Goal: Information Seeking & Learning: Find specific fact

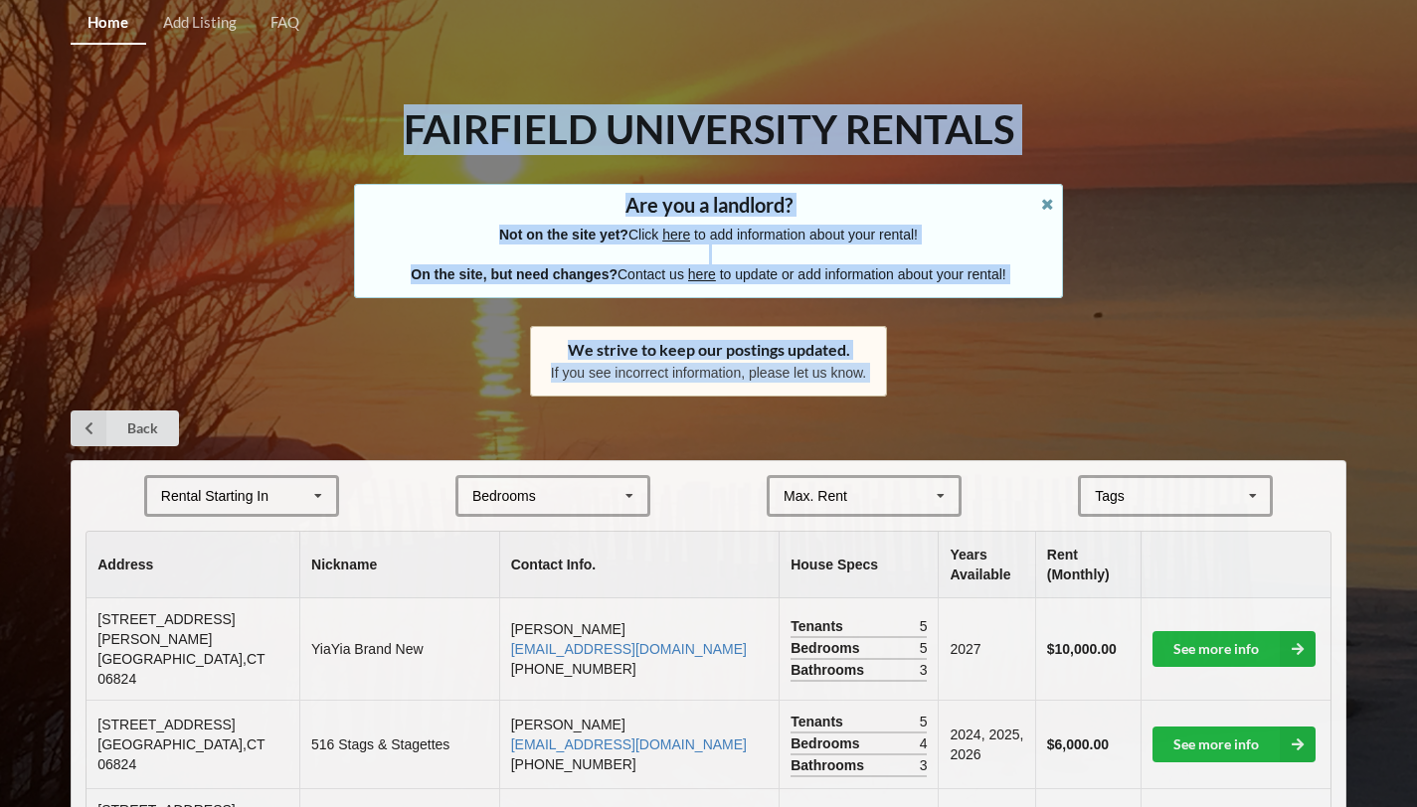
drag, startPoint x: 1431, startPoint y: 68, endPoint x: 1431, endPoint y: -6, distance: 73.6
click at [1417, 0] on html "Home Add Listing FAQ Fairfield University Rentals Are you a landlord? Not on th…" at bounding box center [708, 403] width 1417 height 807
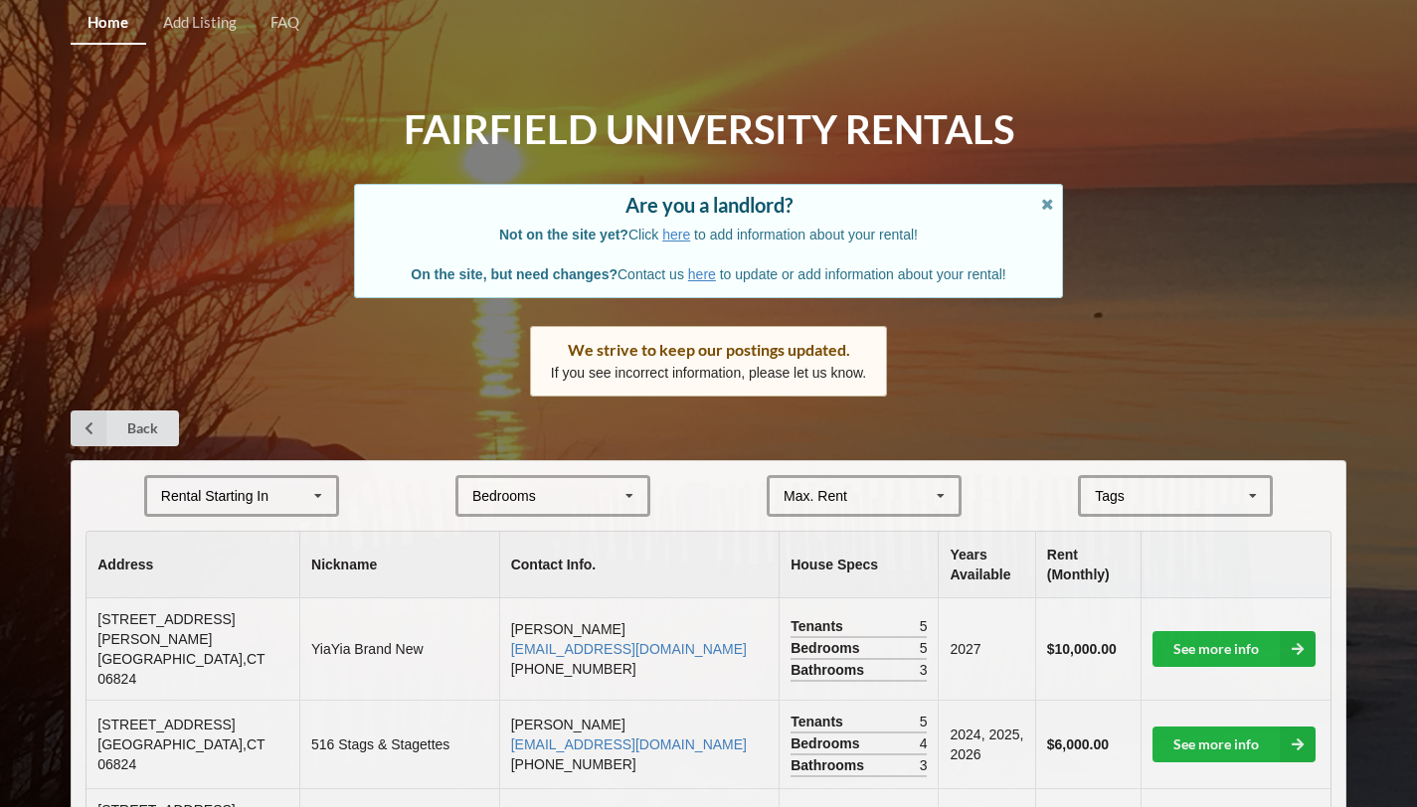
click at [1136, 499] on div "Tags" at bounding box center [1122, 496] width 64 height 23
click at [851, 499] on div "Max. Rent $4,000 $5,000 $6,000 $7,000 $8,000 $9,000 $10,000 $11,000 $12,000 $13…" at bounding box center [863, 496] width 195 height 42
click at [613, 486] on div "Bedrooms 1 2 3 4 5 6 7 8" at bounding box center [552, 496] width 195 height 42
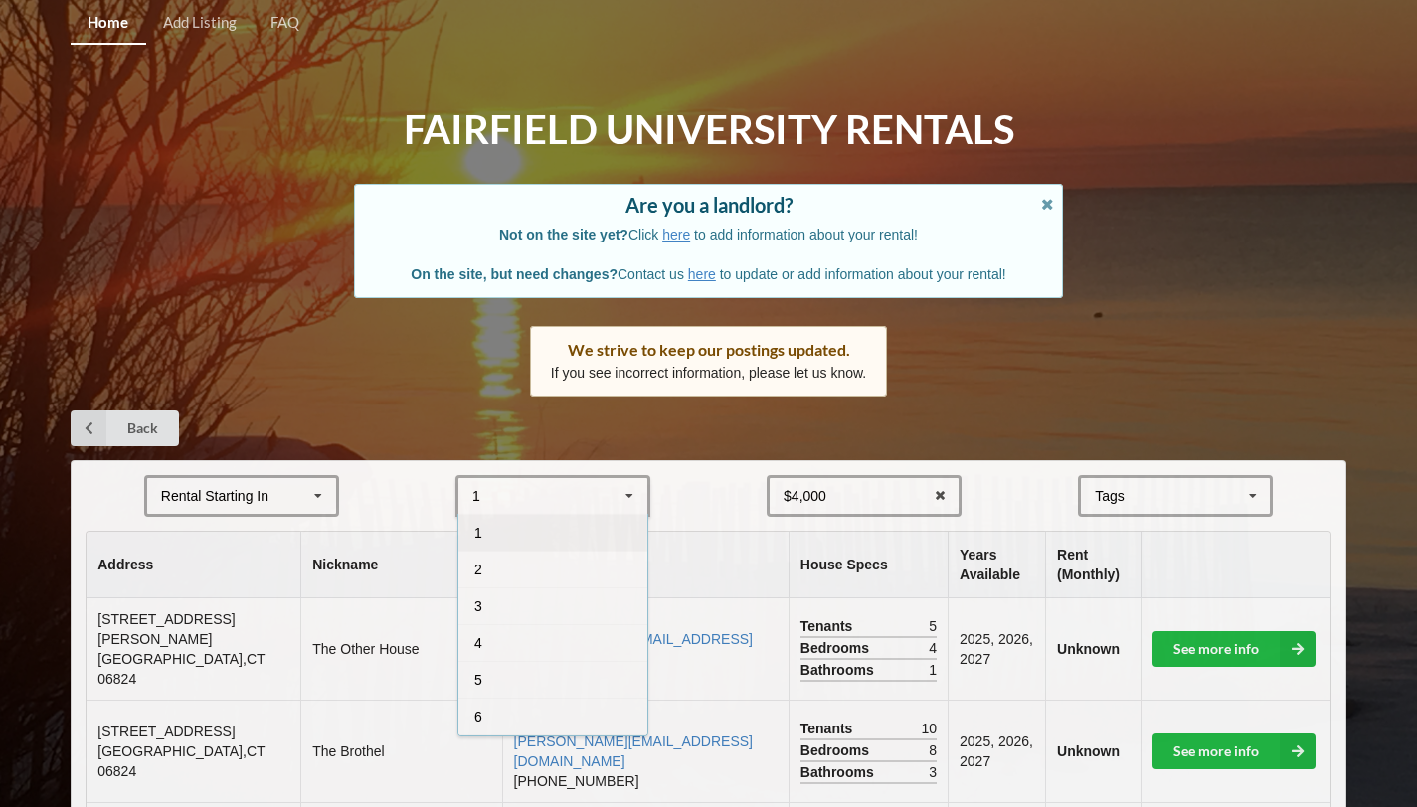
click at [248, 477] on div "Rental Starting In [DATE] 2026 2027 2028" at bounding box center [241, 496] width 195 height 42
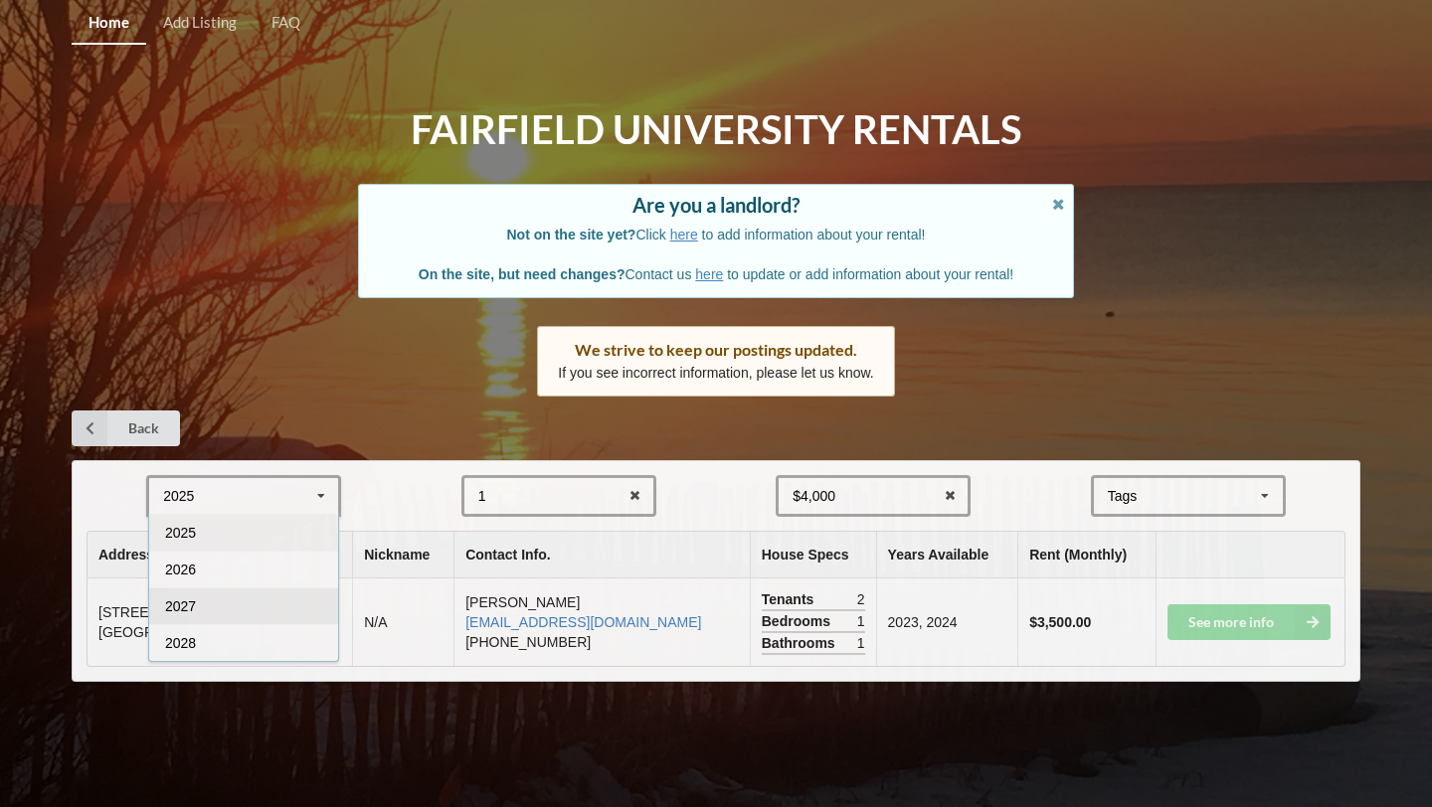
click at [247, 612] on div "2027" at bounding box center [243, 606] width 189 height 37
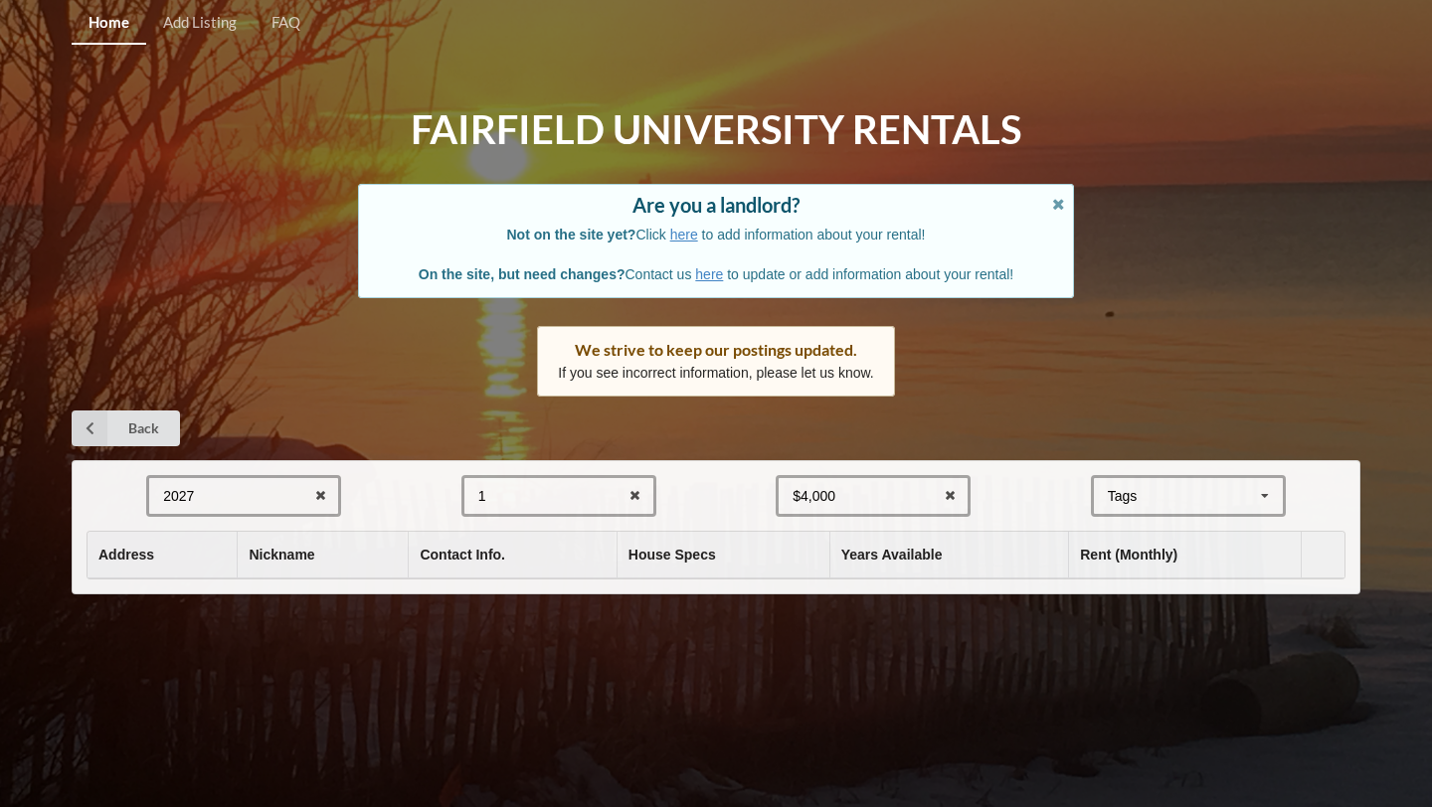
click at [248, 615] on div "Home Add Listing FAQ Fairfield University Rentals Are you a landlord? Not on th…" at bounding box center [716, 403] width 1432 height 807
click at [589, 474] on div "2027 2025 2026 2027 2028 1 1 2 3 4 5 6 7 8 $4,000 $4,000 $5,000 $6,000 $7,000 $…" at bounding box center [716, 527] width 1288 height 134
click at [631, 494] on icon at bounding box center [634, 496] width 31 height 37
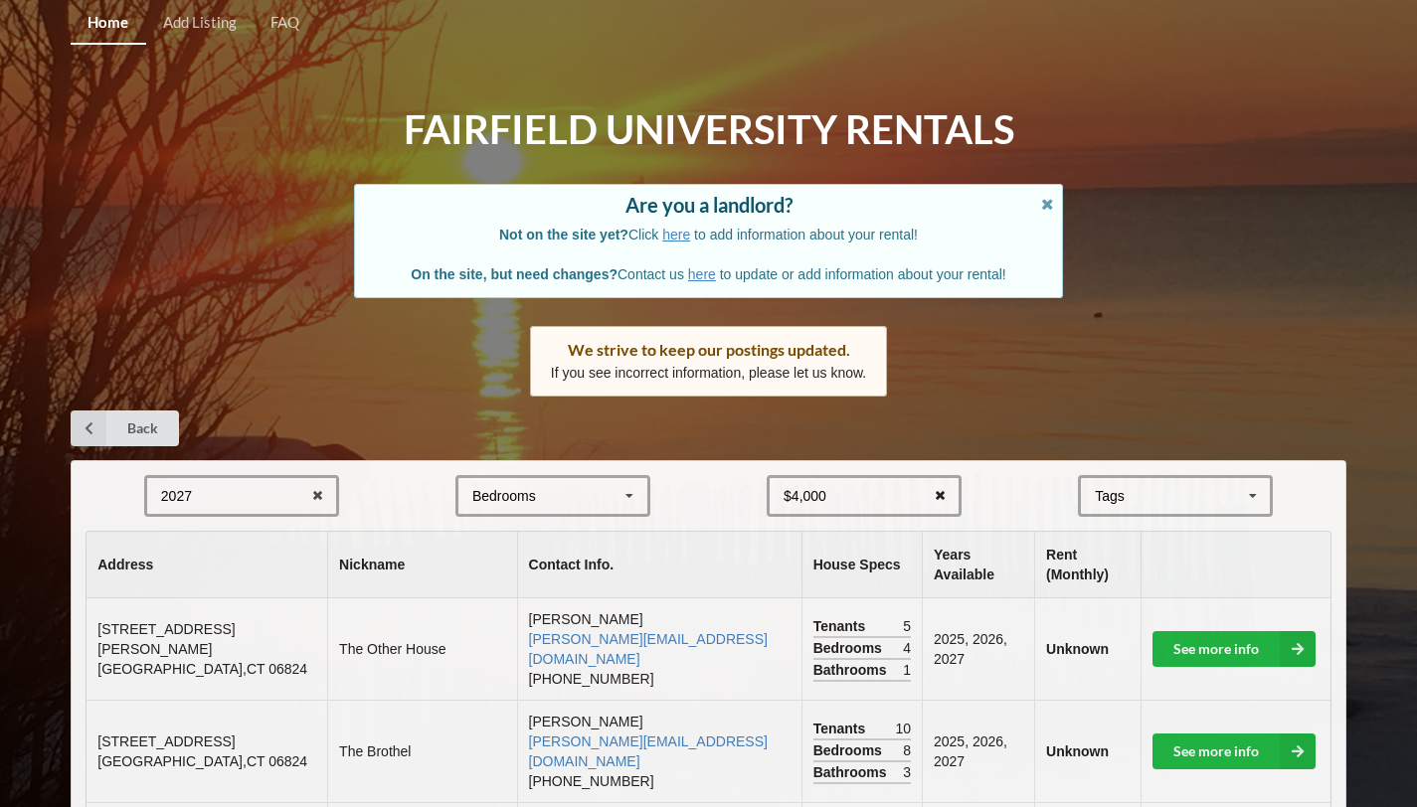
click at [935, 500] on icon at bounding box center [940, 496] width 31 height 37
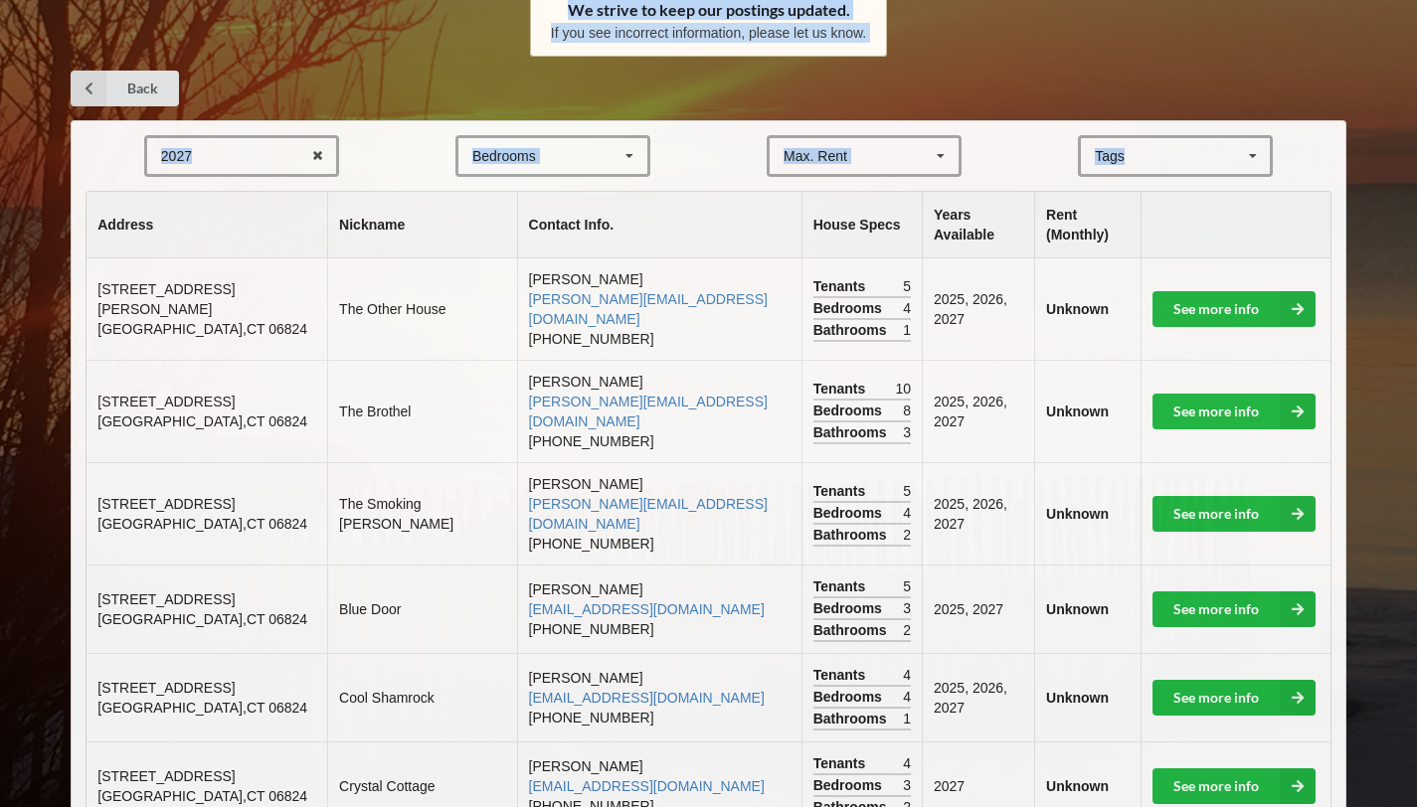
drag, startPoint x: 1431, startPoint y: 168, endPoint x: 1417, endPoint y: 289, distance: 122.1
click at [1417, 291] on html "Home Add Listing FAQ Fairfield University Rentals Are you a landlord? Not on th…" at bounding box center [708, 63] width 1417 height 807
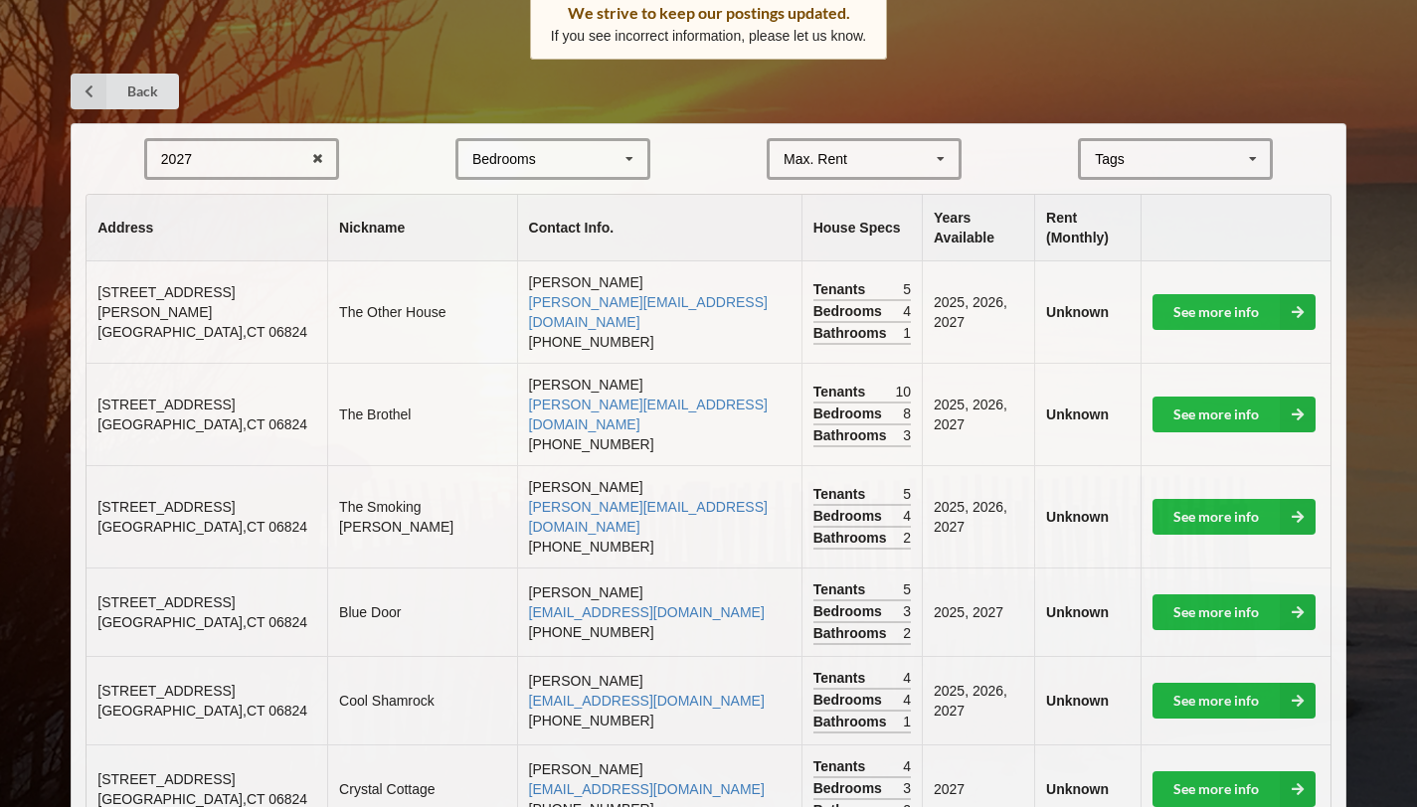
click at [1046, 656] on td "Unknown" at bounding box center [1087, 700] width 106 height 88
drag, startPoint x: 737, startPoint y: 731, endPoint x: 504, endPoint y: 726, distance: 232.7
click at [517, 745] on td "[PERSON_NAME] [EMAIL_ADDRESS][DOMAIN_NAME] [PHONE_NUMBER]" at bounding box center [659, 789] width 284 height 88
copy link "[EMAIL_ADDRESS][DOMAIN_NAME]"
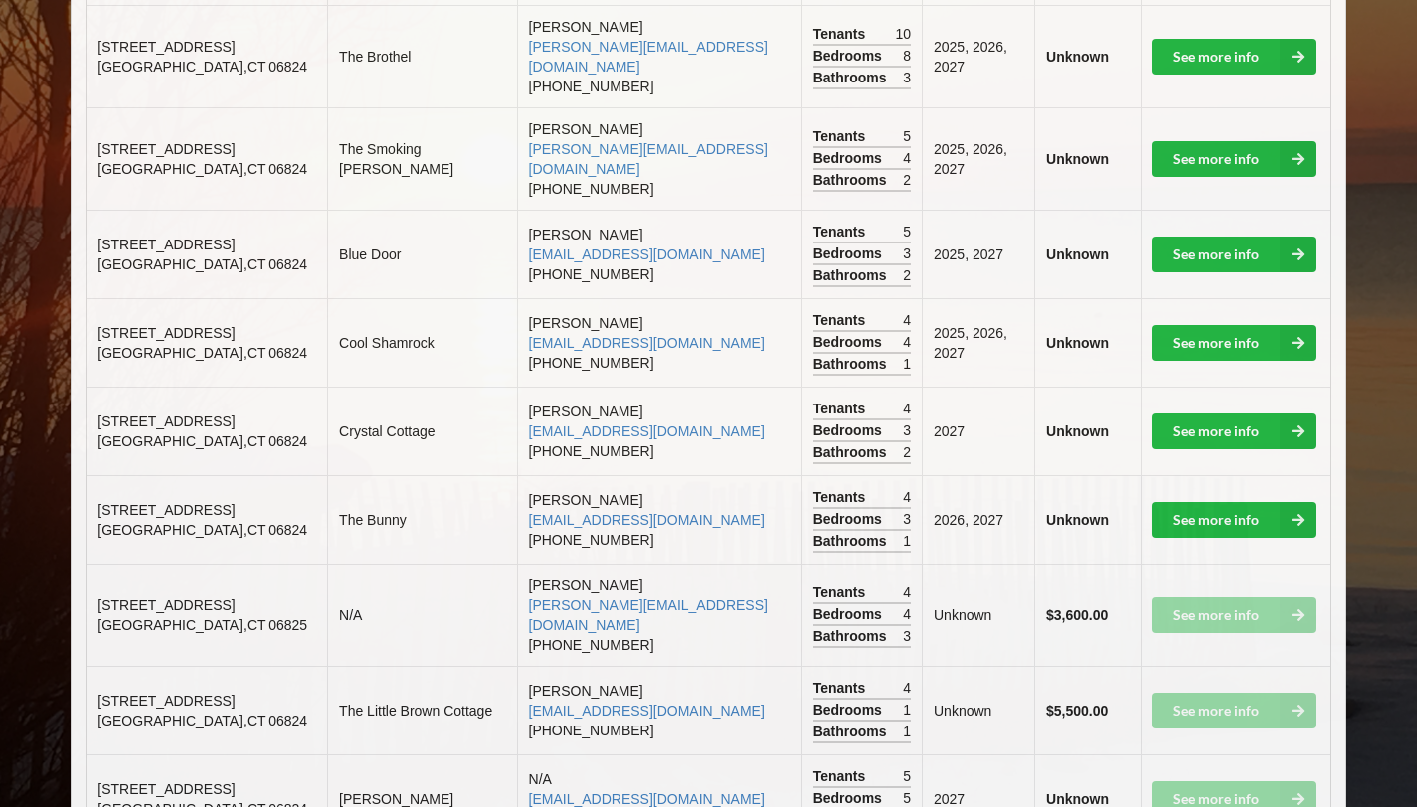
scroll to position [735, 0]
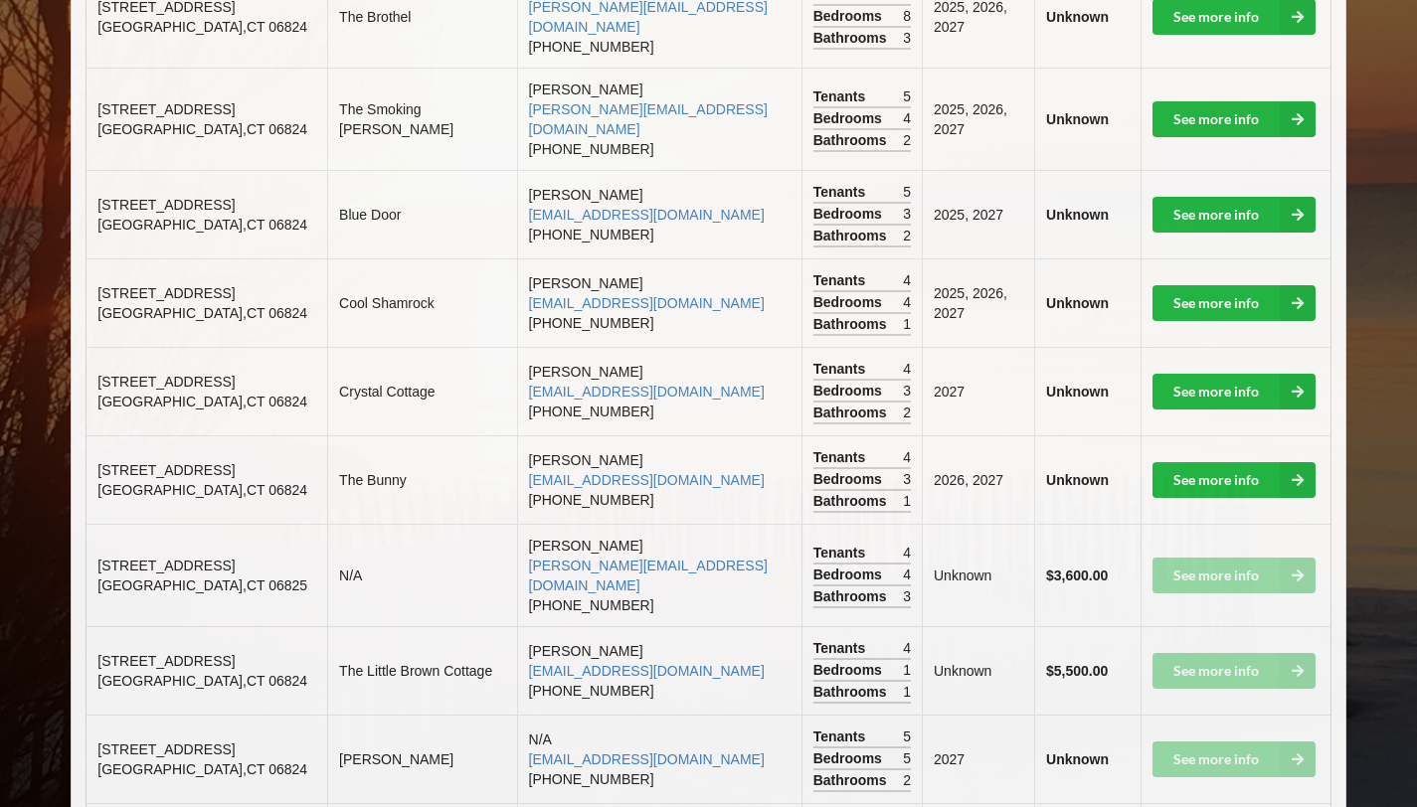
click at [669, 435] on td "[PERSON_NAME] [EMAIL_ADDRESS][DOMAIN_NAME] [PHONE_NUMBER]" at bounding box center [659, 479] width 284 height 88
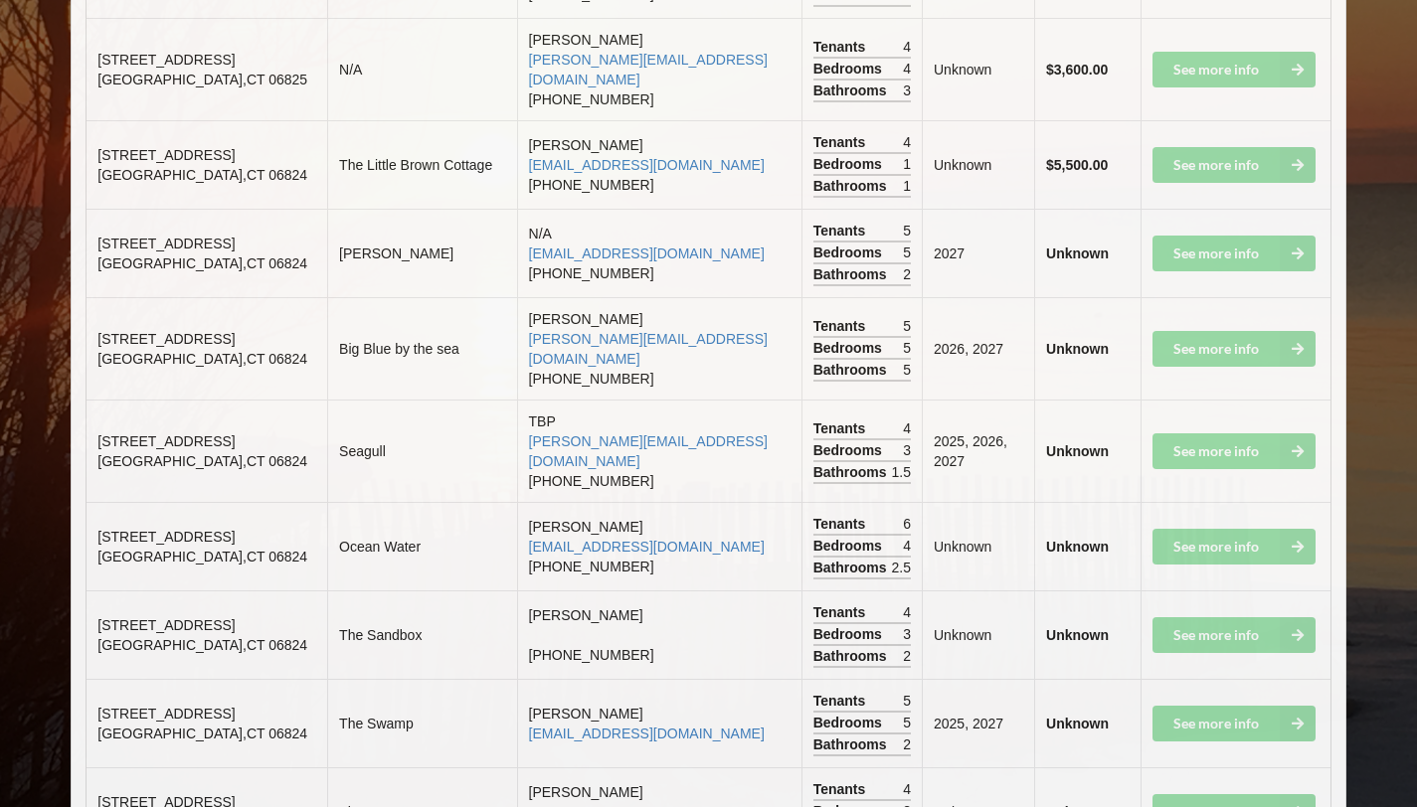
scroll to position [1242, 0]
drag, startPoint x: 510, startPoint y: 626, endPoint x: 730, endPoint y: 629, distance: 219.7
click at [730, 678] on td "[PERSON_NAME] [EMAIL_ADDRESS][DOMAIN_NAME]" at bounding box center [659, 722] width 284 height 88
copy link "[EMAIL_ADDRESS][DOMAIN_NAME]"
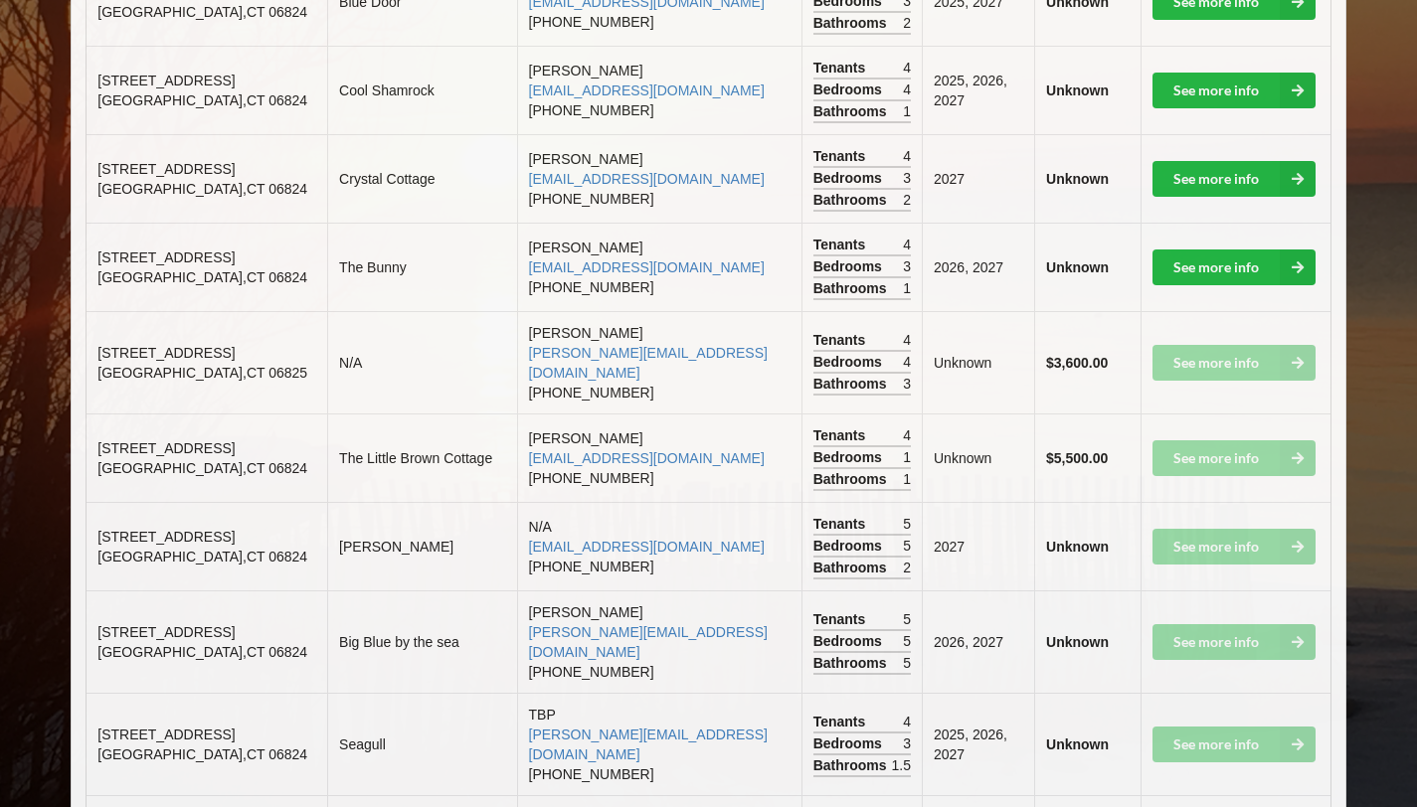
scroll to position [0, 0]
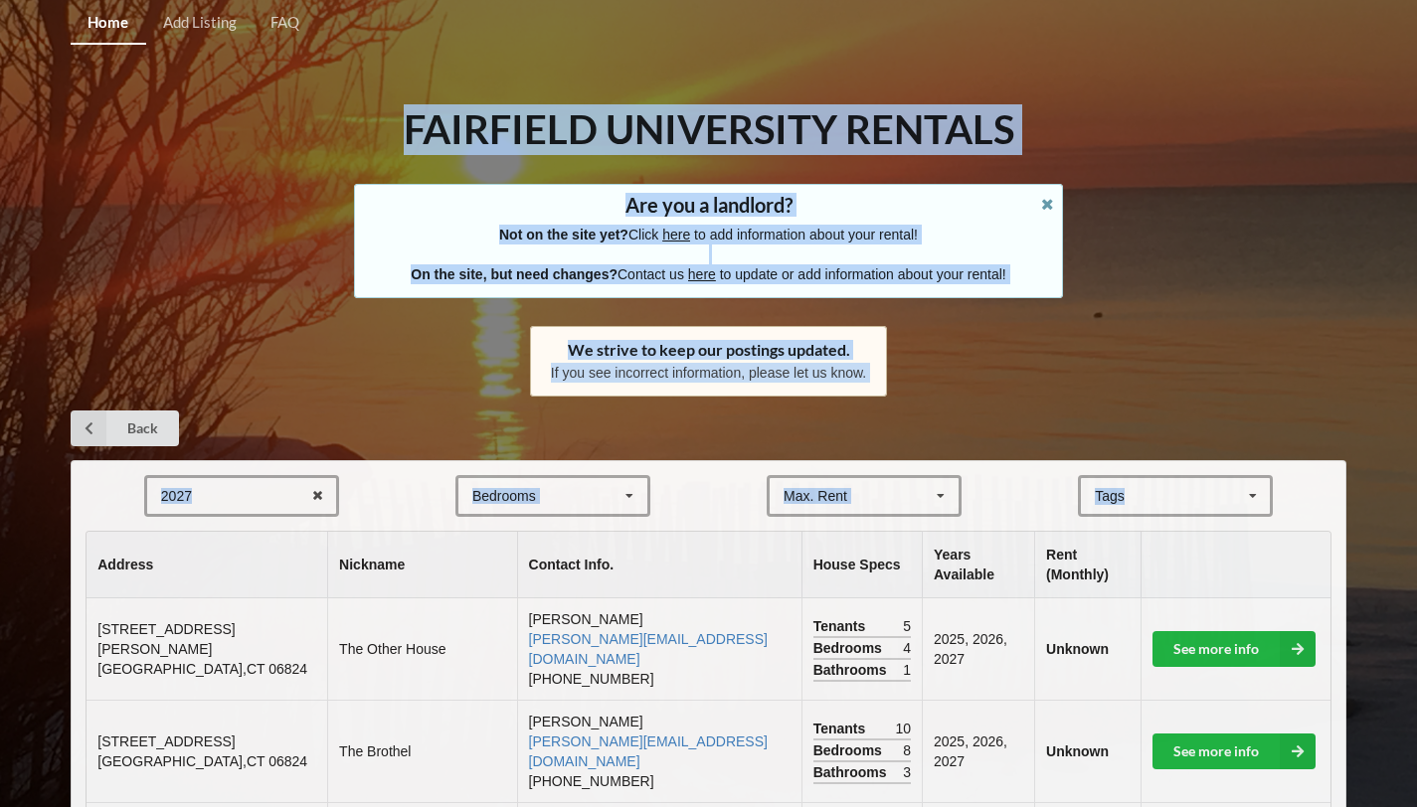
drag, startPoint x: 1431, startPoint y: 533, endPoint x: 1431, endPoint y: 41, distance: 492.1
click at [1417, 41] on html "Home Add Listing FAQ Fairfield University Rentals Are you a landlord? Not on th…" at bounding box center [708, 403] width 1417 height 807
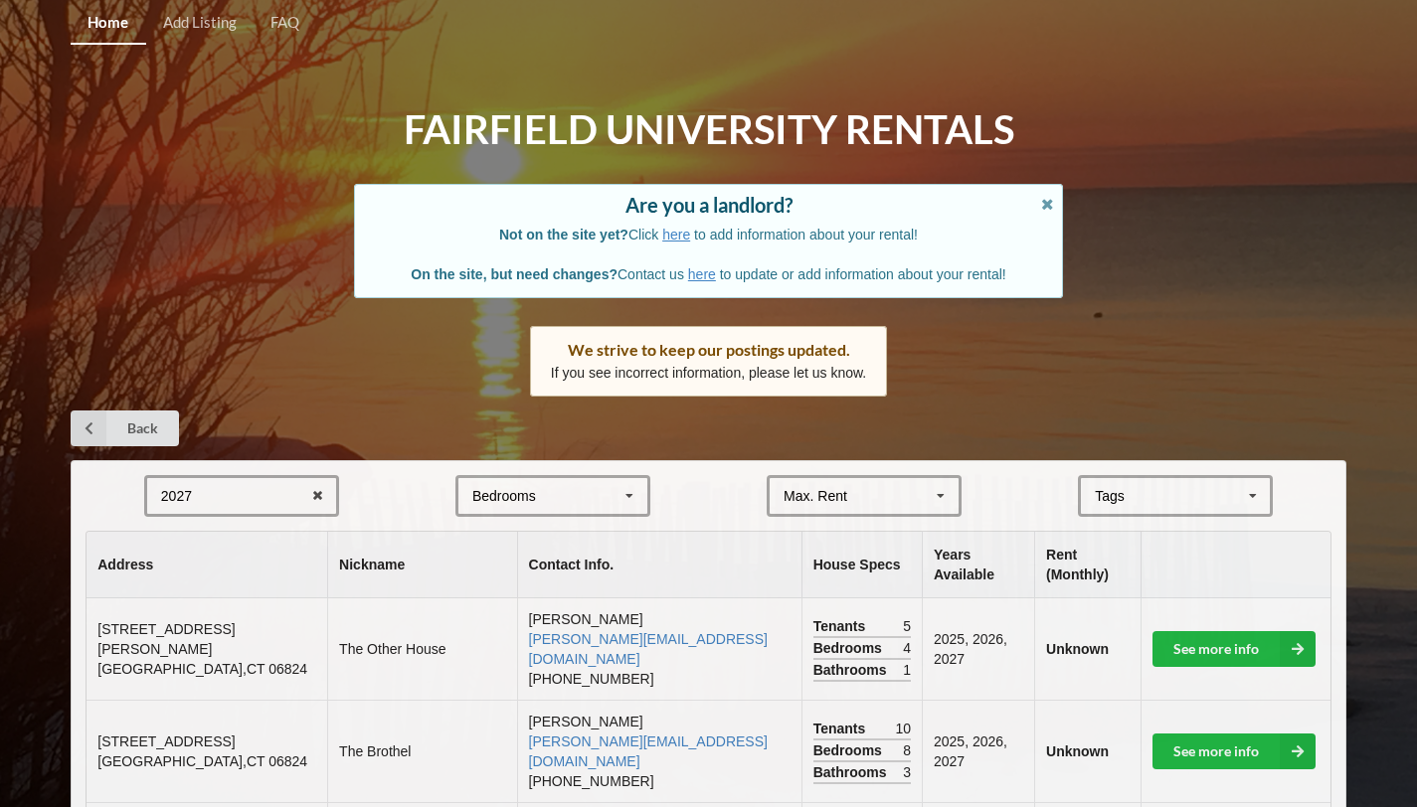
click at [215, 491] on div "2027 2025 2026 2027 2028" at bounding box center [241, 496] width 195 height 42
click at [194, 643] on span "2028" at bounding box center [178, 643] width 31 height 16
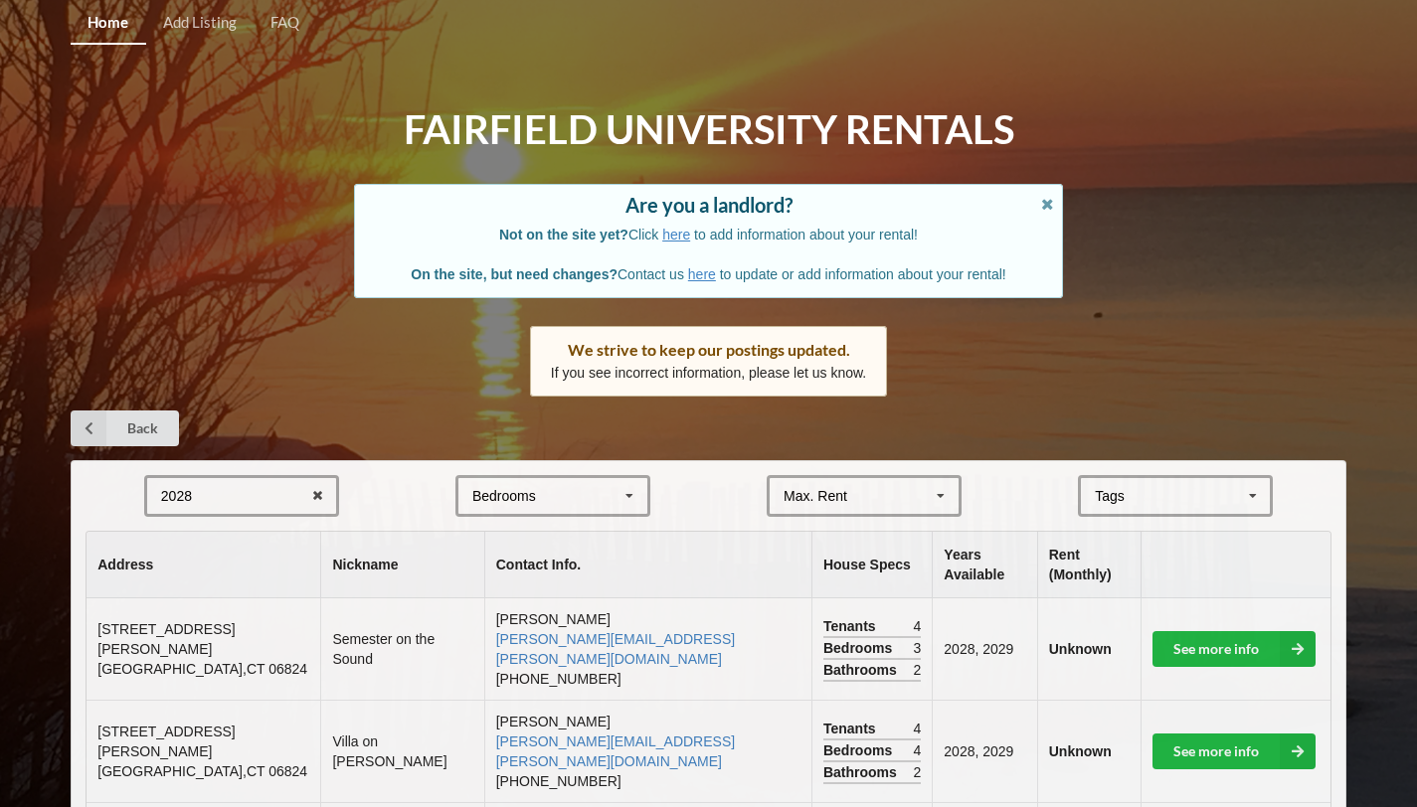
scroll to position [445, 0]
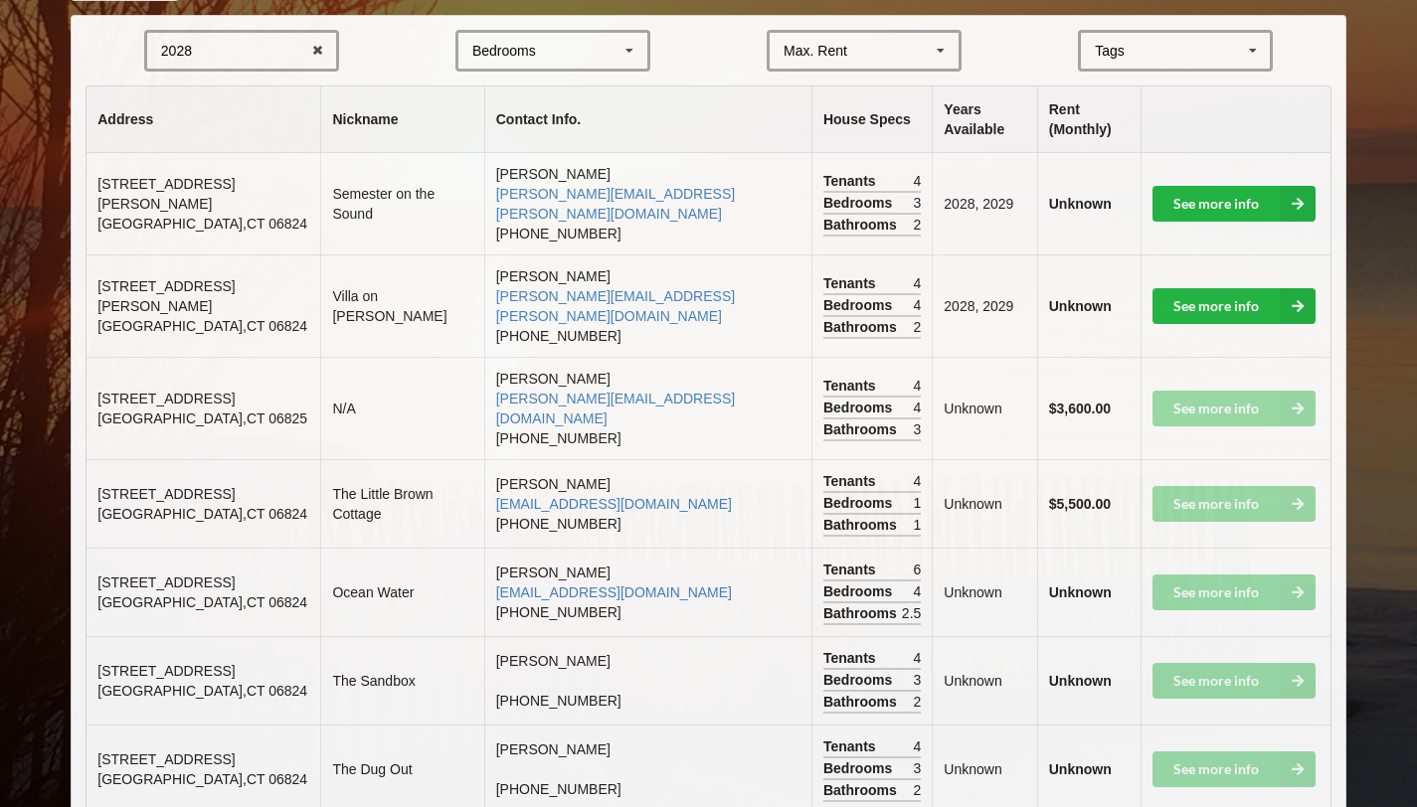
drag, startPoint x: 1431, startPoint y: 82, endPoint x: 1340, endPoint y: 625, distance: 551.3
click at [124, 486] on span "[STREET_ADDRESS]" at bounding box center [165, 494] width 137 height 16
click at [125, 486] on span "[STREET_ADDRESS]" at bounding box center [165, 494] width 137 height 16
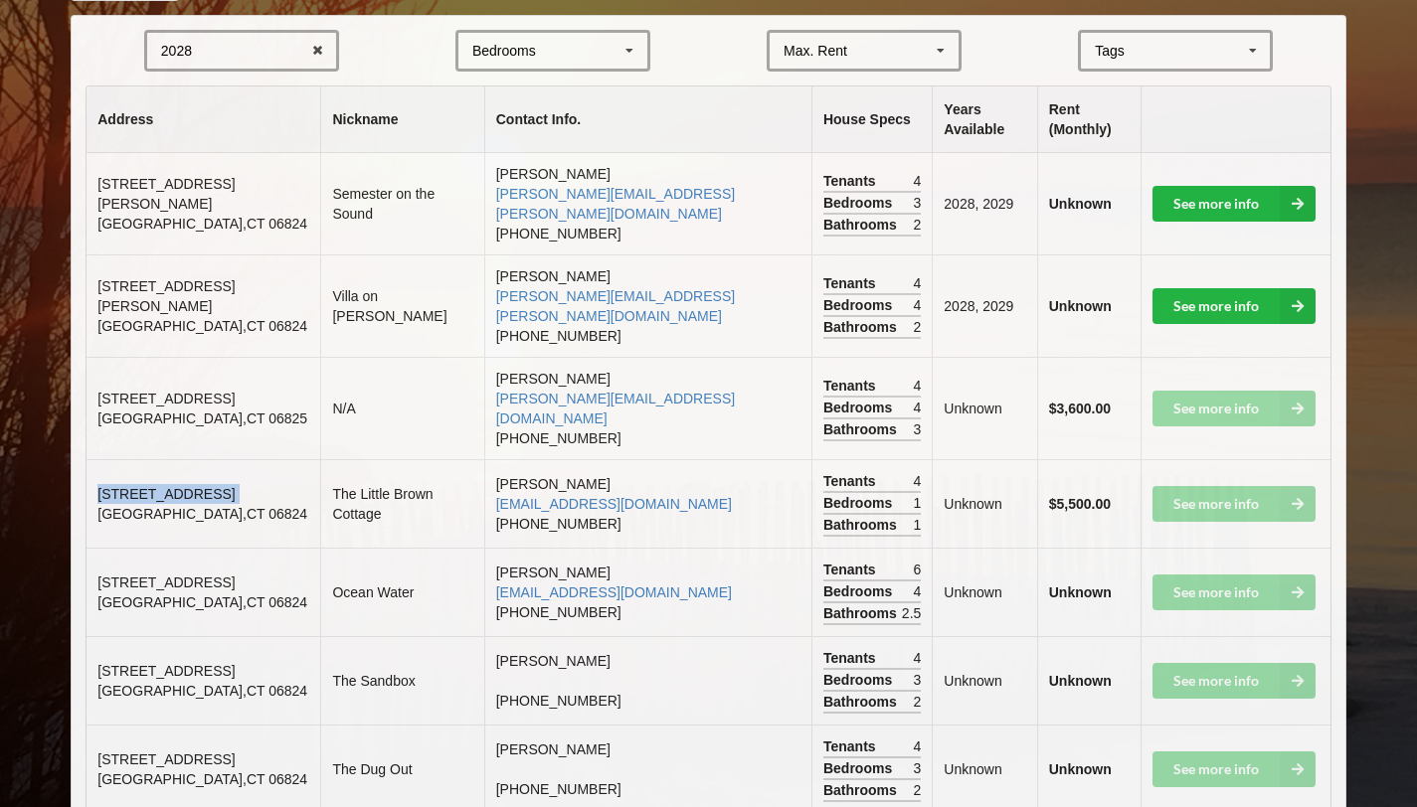
copy span "[STREET_ADDRESS]"
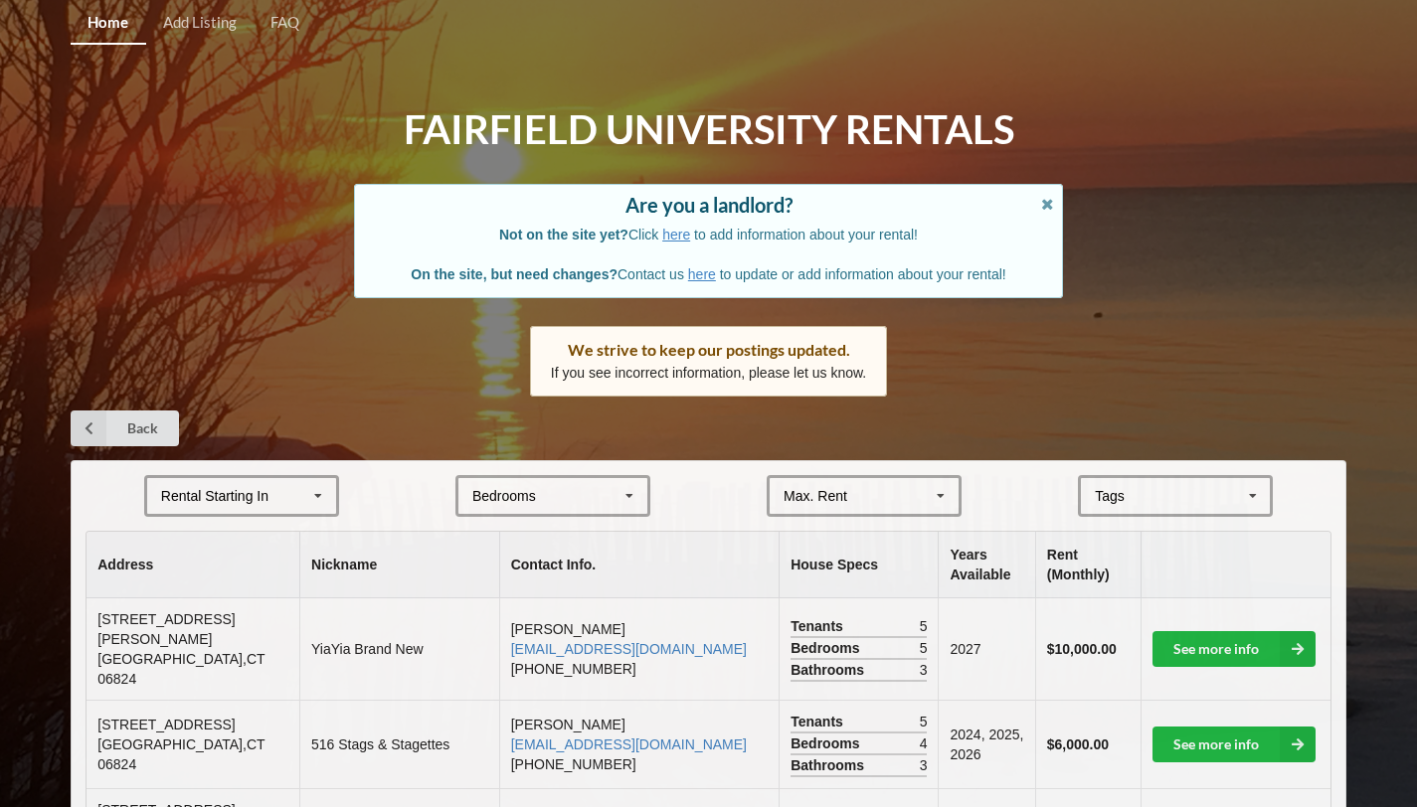
click at [234, 487] on div "Rental Starting In [DATE] 2026 2027 2028" at bounding box center [241, 496] width 195 height 42
click at [205, 611] on div "2027" at bounding box center [241, 606] width 189 height 37
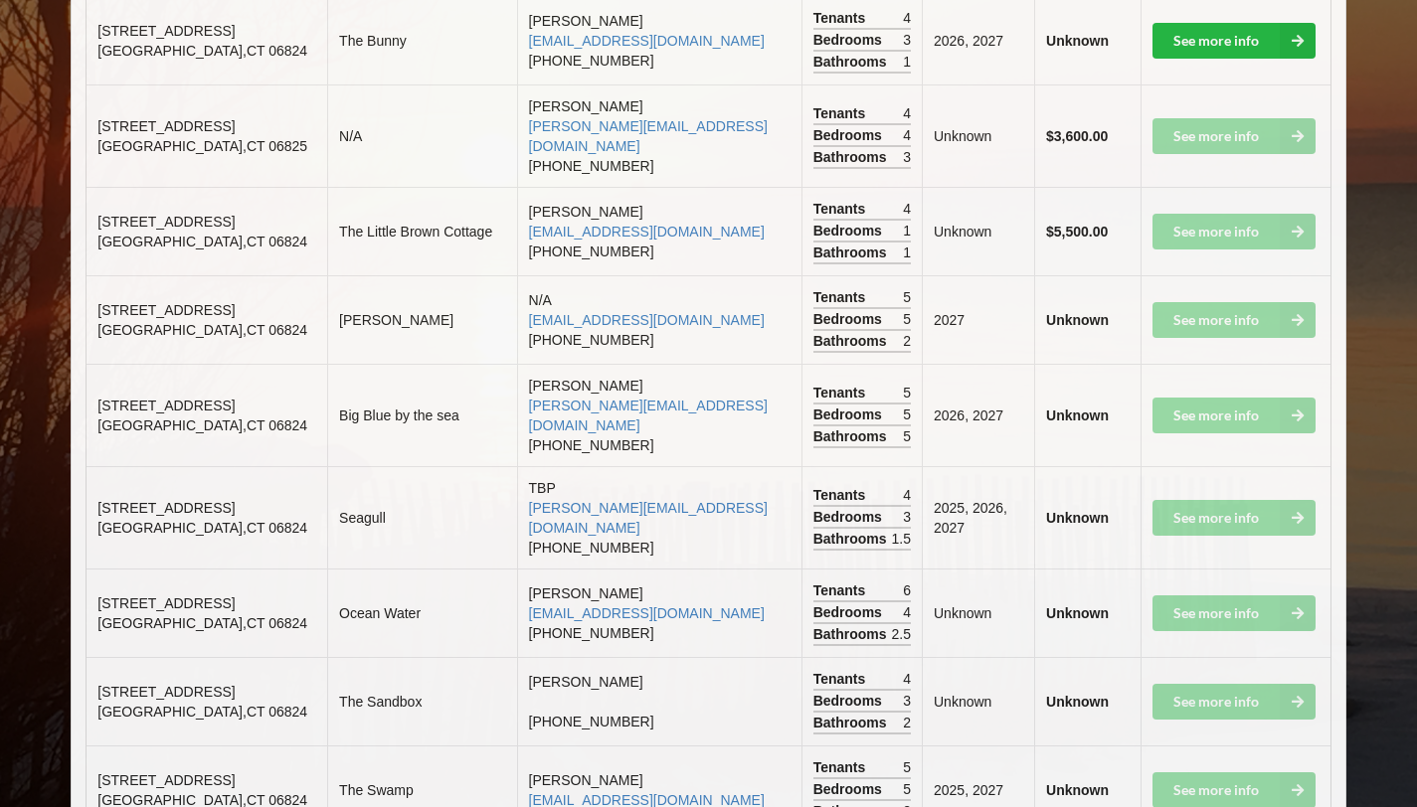
scroll to position [1242, 0]
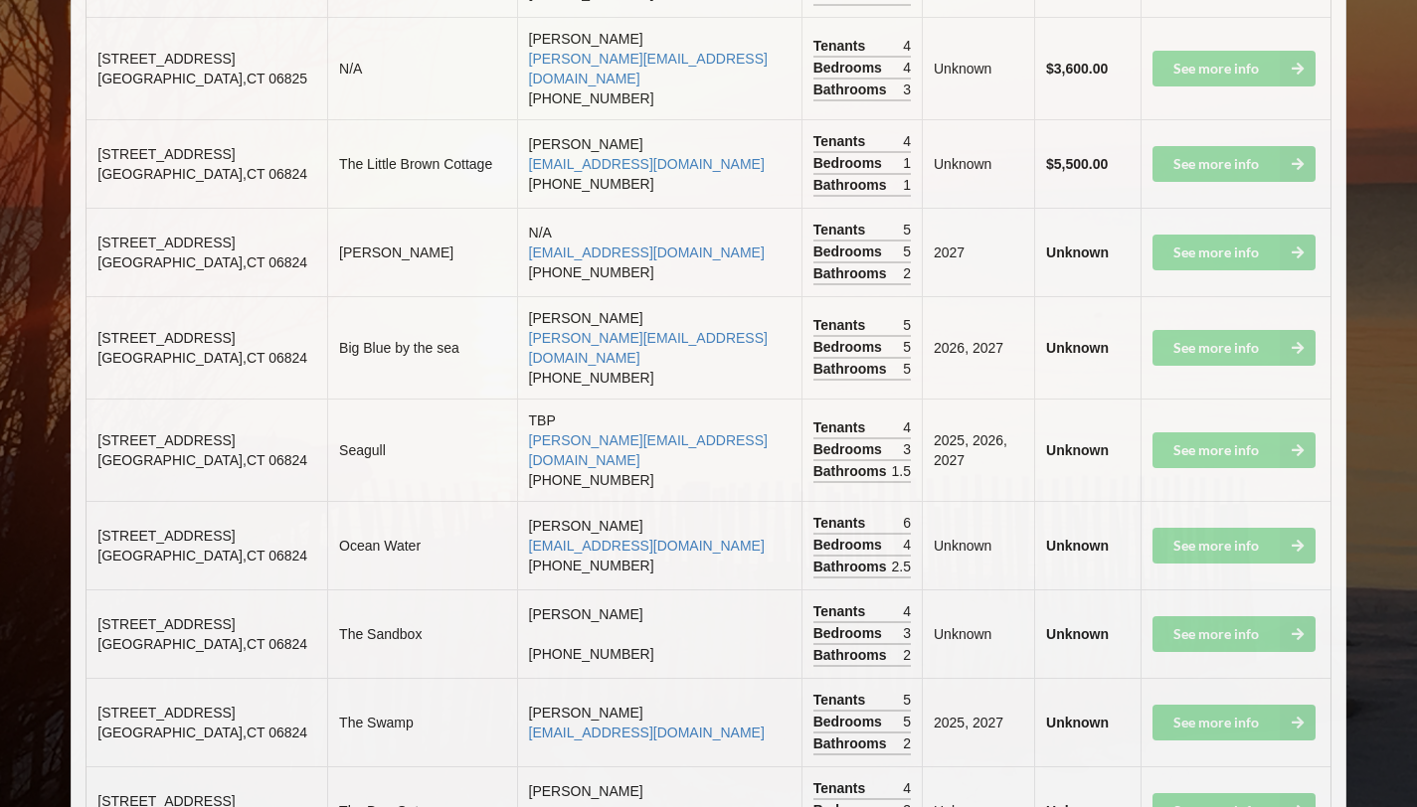
drag, startPoint x: 1431, startPoint y: 284, endPoint x: 1394, endPoint y: 718, distance: 435.0
click at [190, 793] on span "[STREET_ADDRESS]" at bounding box center [165, 801] width 137 height 16
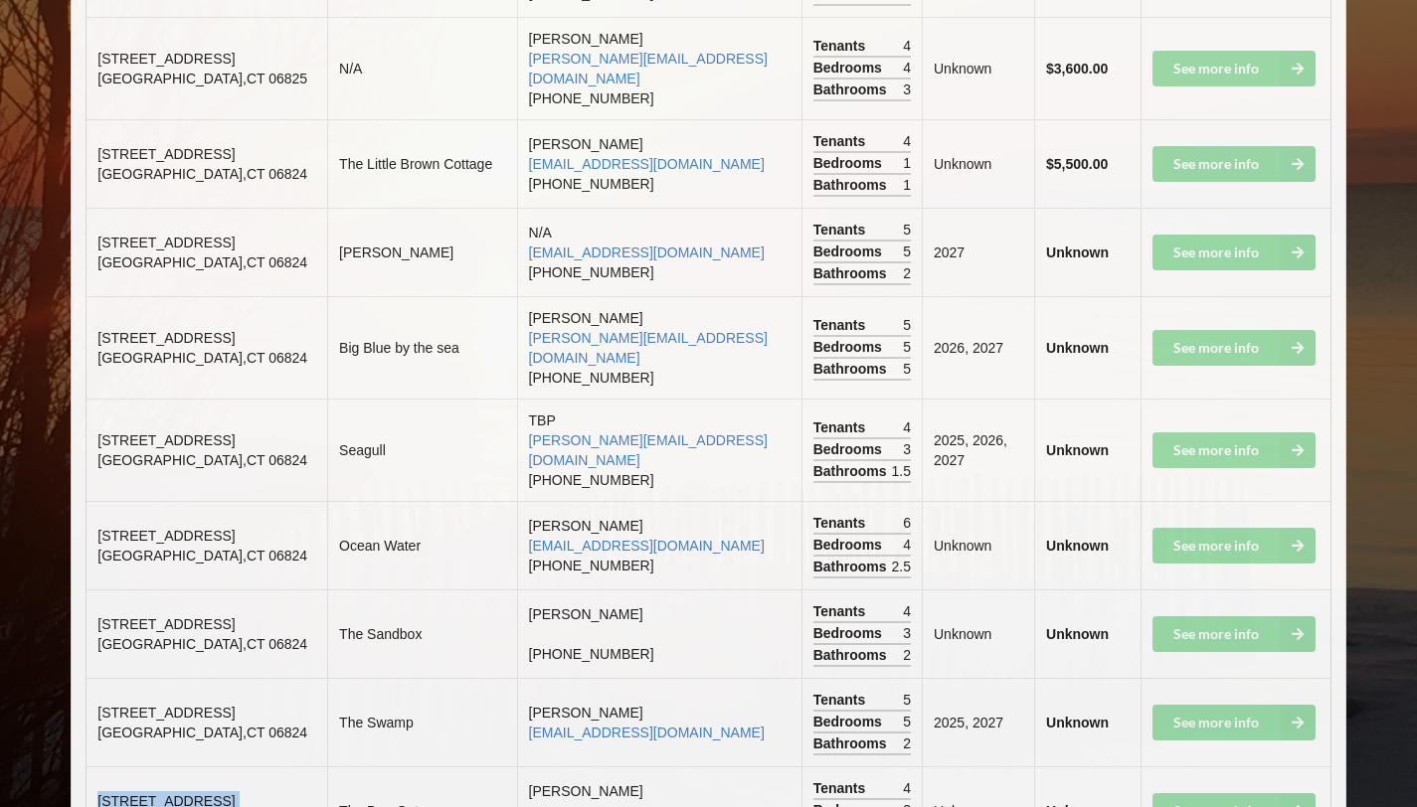
copy span "[STREET_ADDRESS]"
click at [154, 616] on span "[STREET_ADDRESS]" at bounding box center [165, 624] width 137 height 16
copy span "[STREET_ADDRESS]"
